Goal: Book appointment/travel/reservation

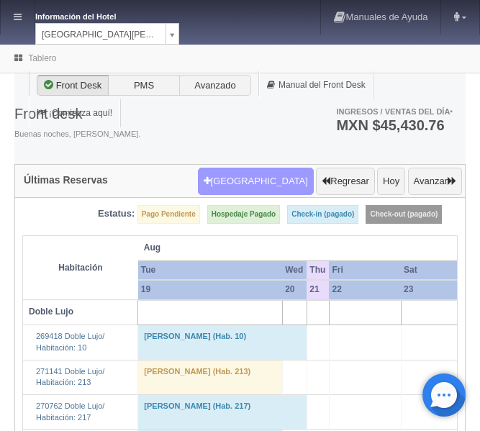
click at [240, 189] on button "Nueva Reserva" at bounding box center [256, 181] width 116 height 27
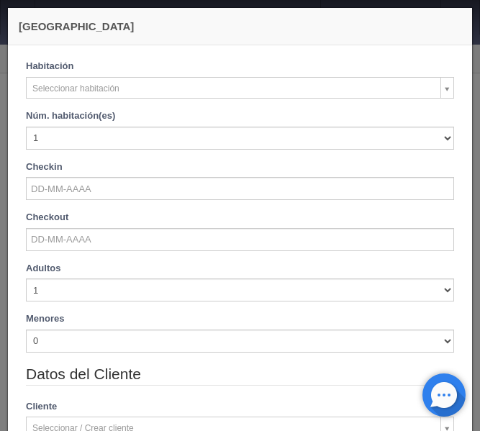
checkbox input "false"
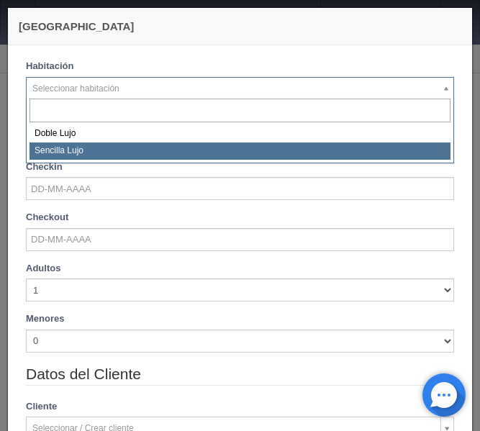
select select "576"
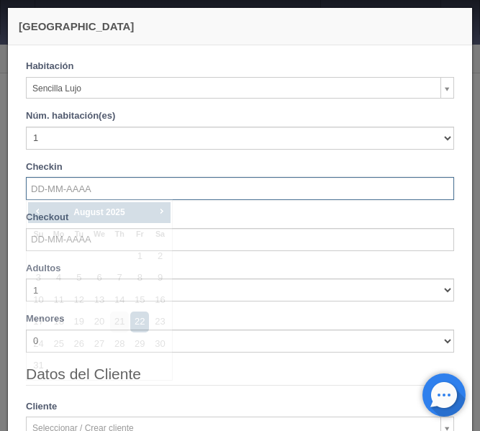
click at [75, 188] on input "text" at bounding box center [240, 188] width 428 height 23
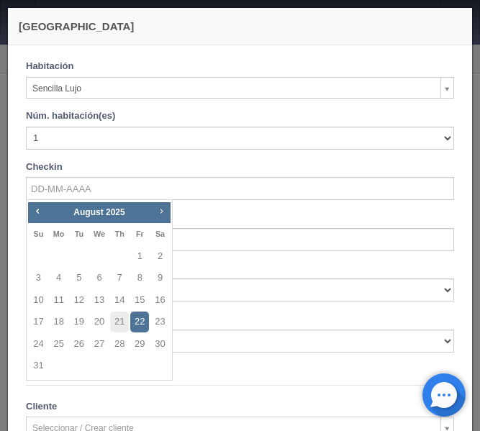
click at [164, 212] on span "Next" at bounding box center [161, 211] width 12 height 12
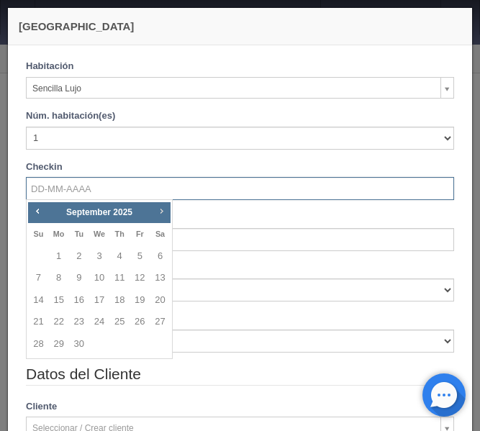
checkbox input "false"
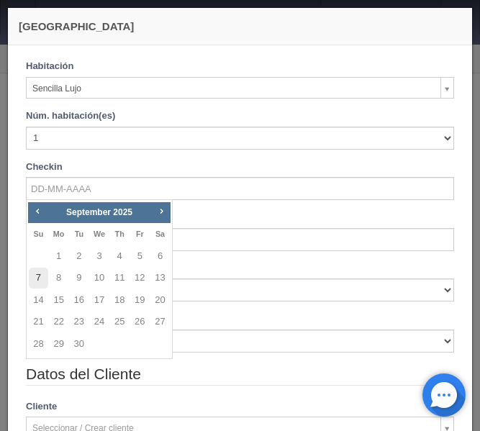
click at [40, 283] on link "7" at bounding box center [38, 278] width 19 height 21
type input "07-09-2025"
checkbox input "false"
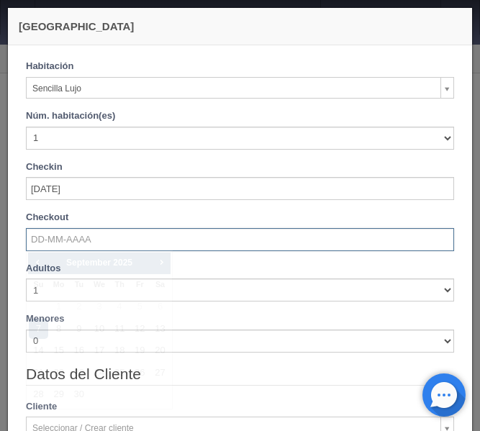
click at [53, 247] on input "text" at bounding box center [240, 239] width 428 height 23
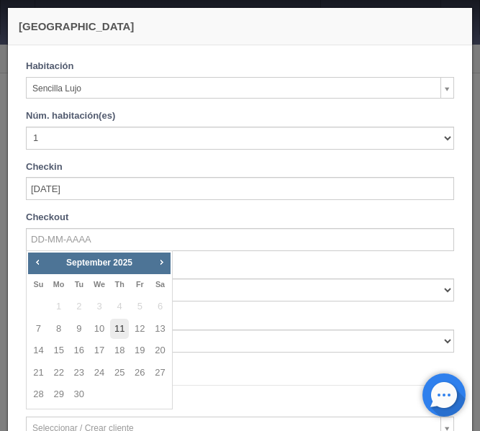
click at [122, 332] on link "11" at bounding box center [119, 329] width 19 height 21
type input "11-09-2025"
checkbox input "false"
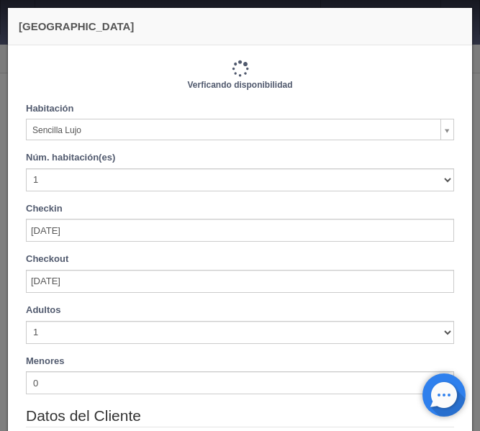
type input "4600.00"
checkbox input "false"
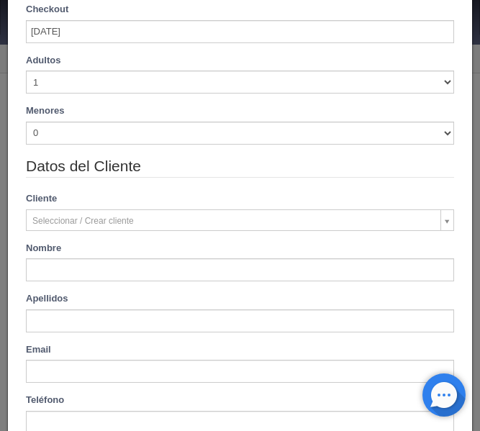
scroll to position [363, 0]
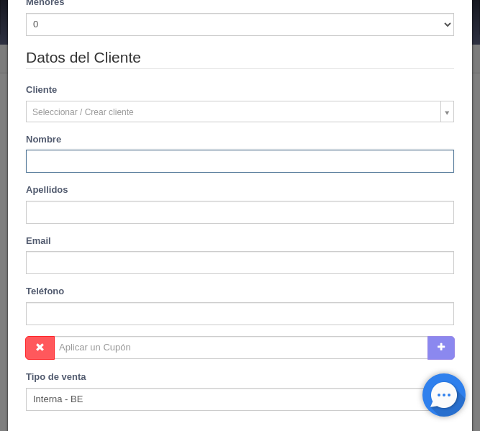
click at [88, 164] on input "text" at bounding box center [240, 161] width 428 height 23
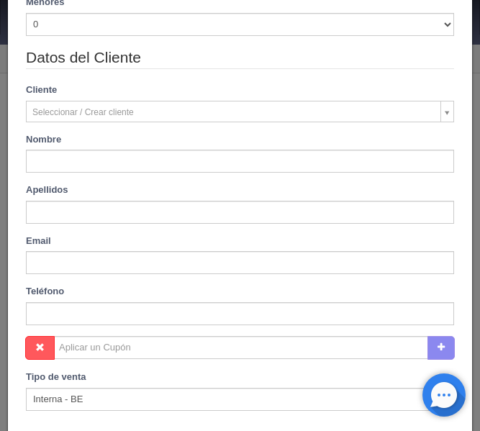
type input "Eva Jannett"
type input "[PERSON_NAME] Dones"
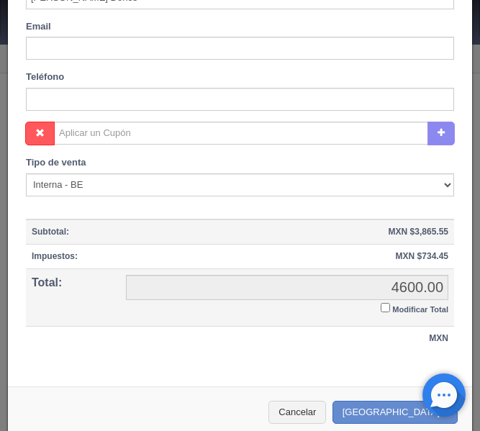
scroll to position [591, 0]
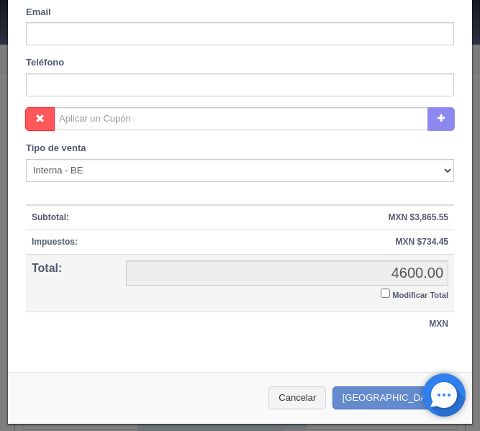
click at [389, 293] on input "Modificar Total" at bounding box center [385, 292] width 9 height 9
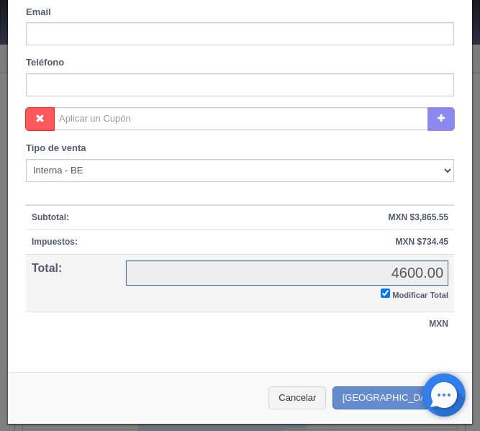
checkbox input "true"
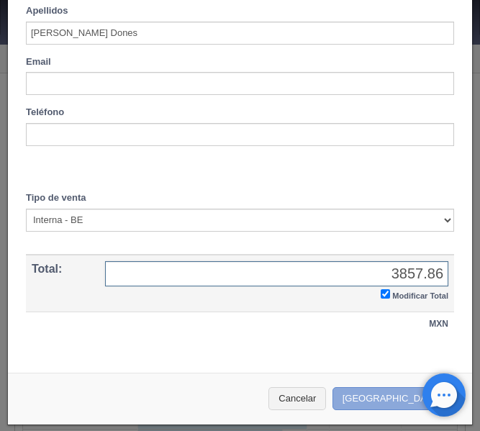
type input "3857.86"
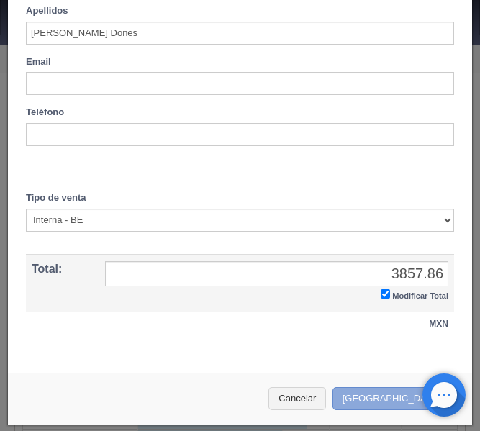
click at [391, 391] on button "Crear Reserva" at bounding box center [394, 399] width 125 height 24
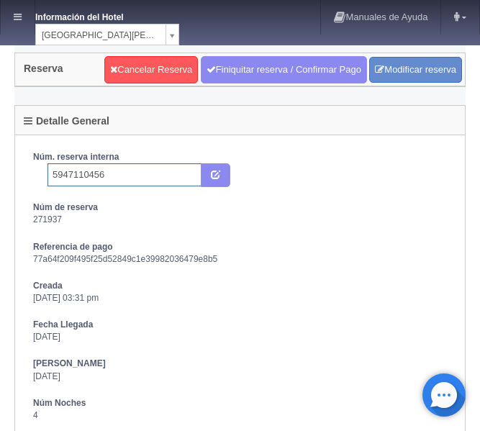
click at [121, 167] on input "5947110456" at bounding box center [124, 174] width 154 height 23
type input "5947110456 Booking"
click at [216, 177] on icon "submit" at bounding box center [215, 173] width 9 height 9
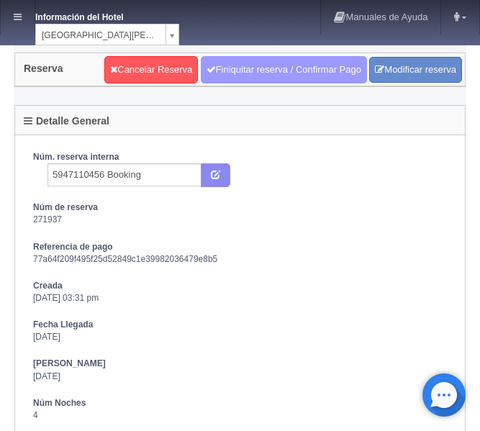
click at [279, 61] on link "Finiquitar reserva / Confirmar Pago" at bounding box center [284, 69] width 166 height 27
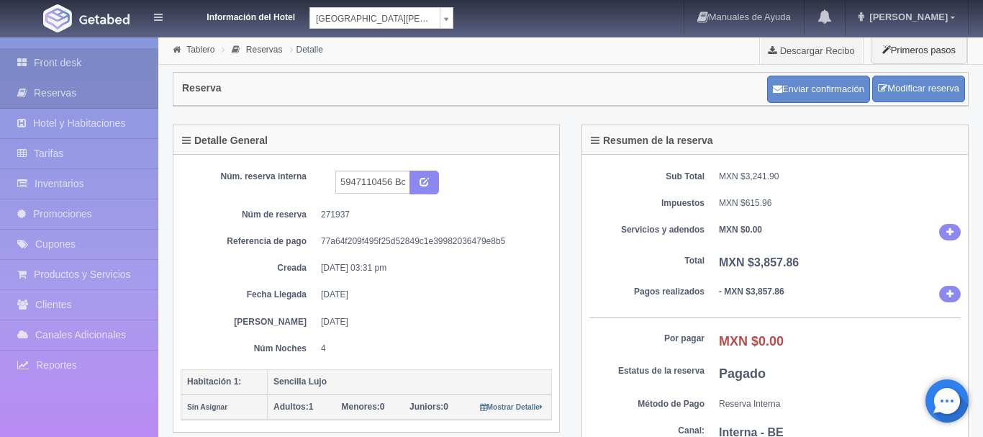
click at [60, 64] on link "Front desk" at bounding box center [79, 62] width 158 height 29
